Goal: Task Accomplishment & Management: Manage account settings

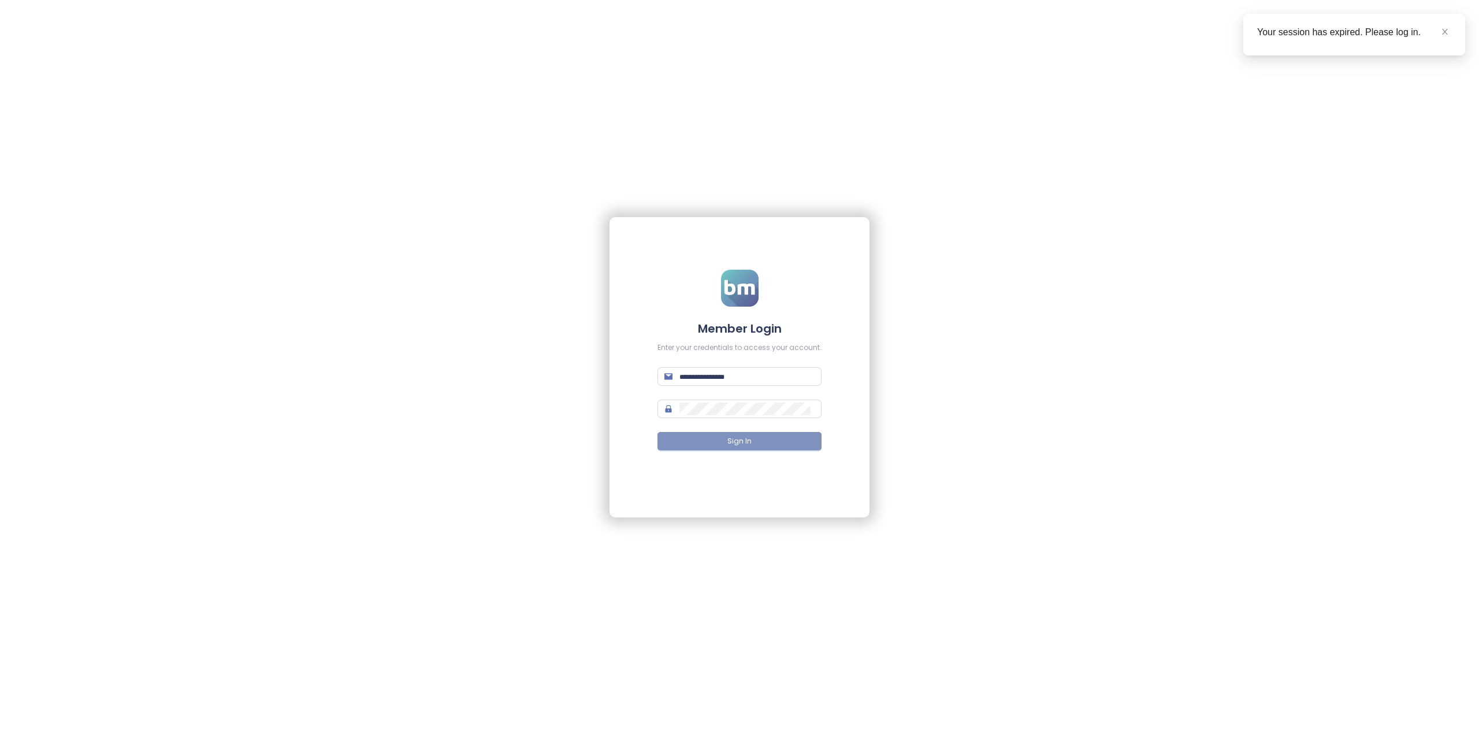
type input "**********"
click at [757, 443] on button "Sign In" at bounding box center [739, 441] width 164 height 18
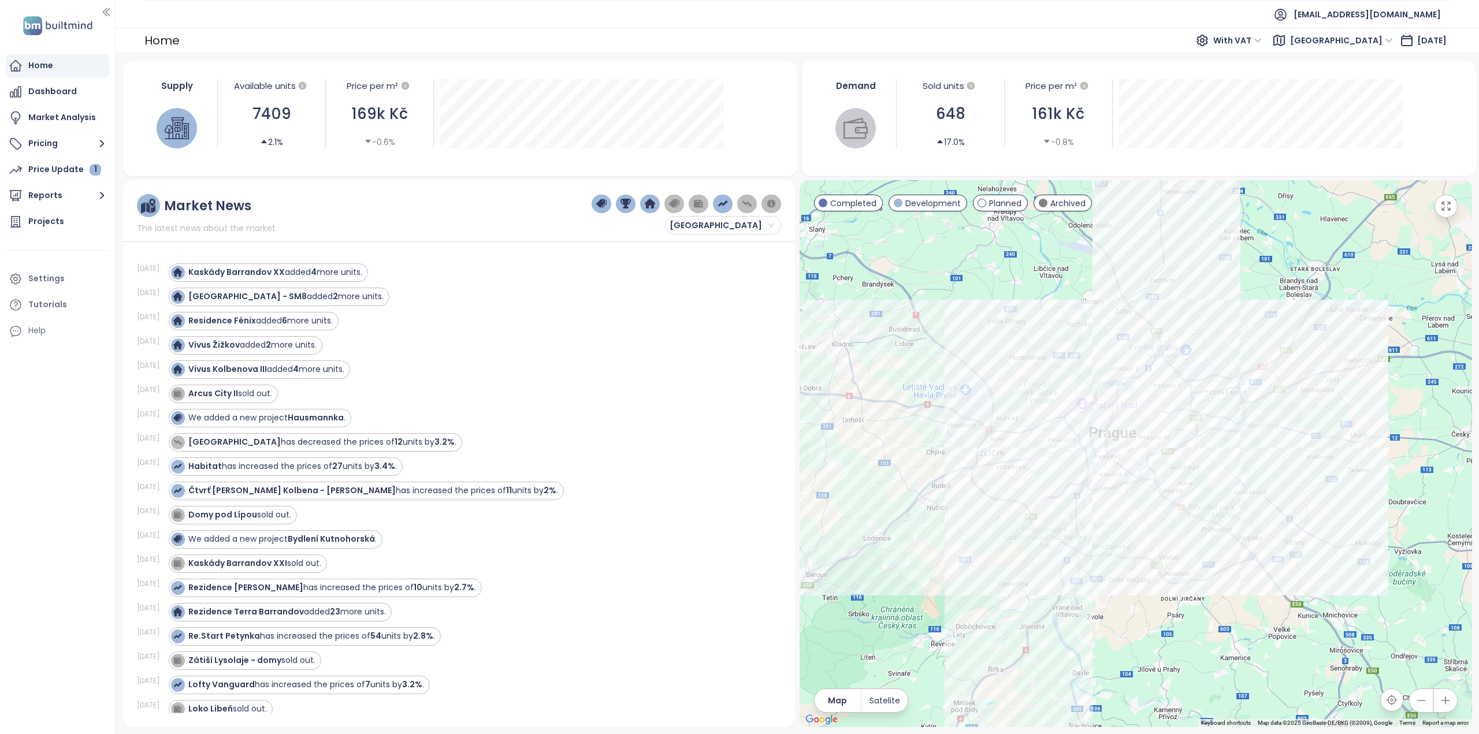
click at [1261, 42] on span "With VAT" at bounding box center [1237, 40] width 49 height 17
click at [1420, 17] on span "[EMAIL_ADDRESS][DOMAIN_NAME]" at bounding box center [1366, 15] width 147 height 28
click at [65, 286] on div "Settings" at bounding box center [57, 278] width 103 height 23
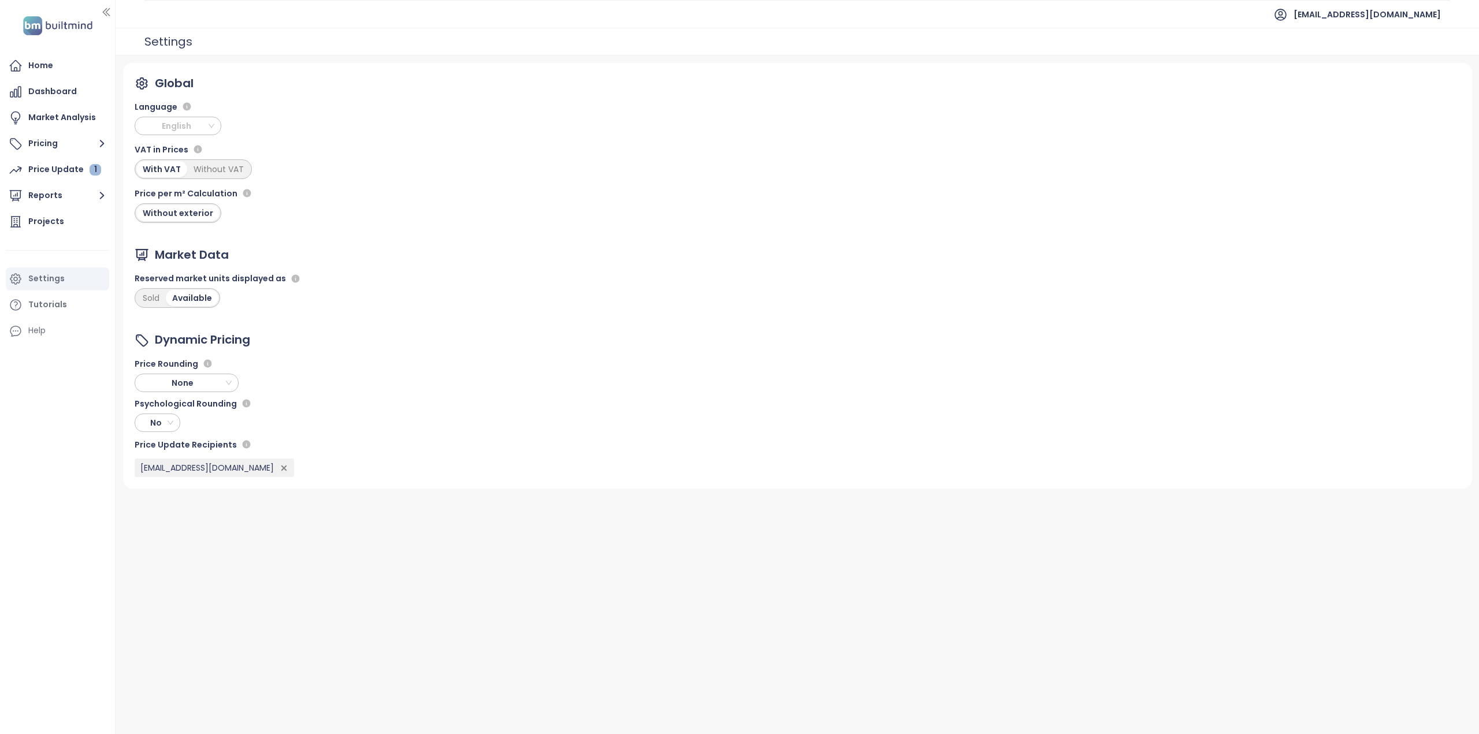
click at [190, 132] on span "English" at bounding box center [179, 125] width 81 height 17
click at [174, 151] on div "Czech" at bounding box center [178, 149] width 68 height 13
click at [51, 172] on div "Updaty 1" at bounding box center [52, 169] width 49 height 14
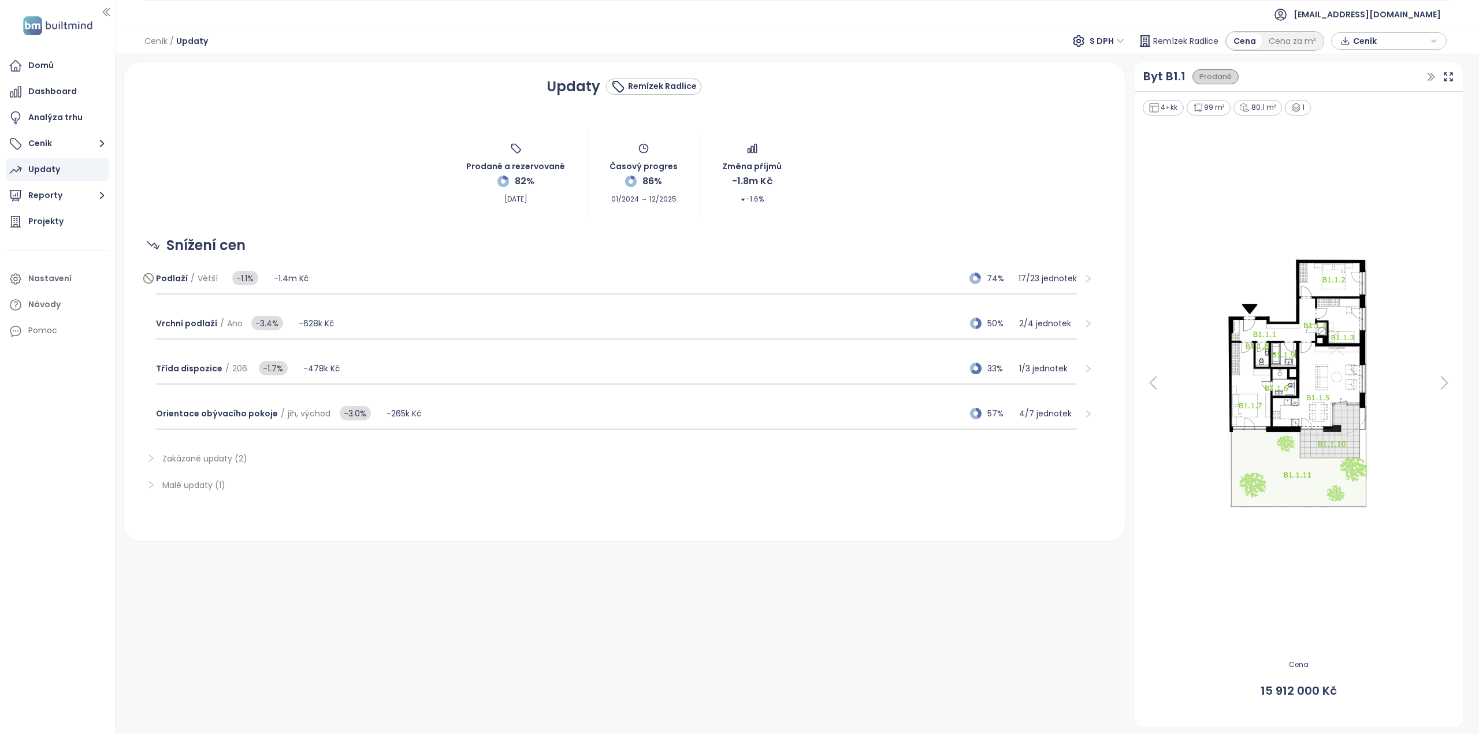
click at [485, 266] on div "Podlaží / Větší -1.1% -1.4m Kč 74% 17 / 23 jednotek" at bounding box center [616, 278] width 921 height 31
